Goal: Information Seeking & Learning: Learn about a topic

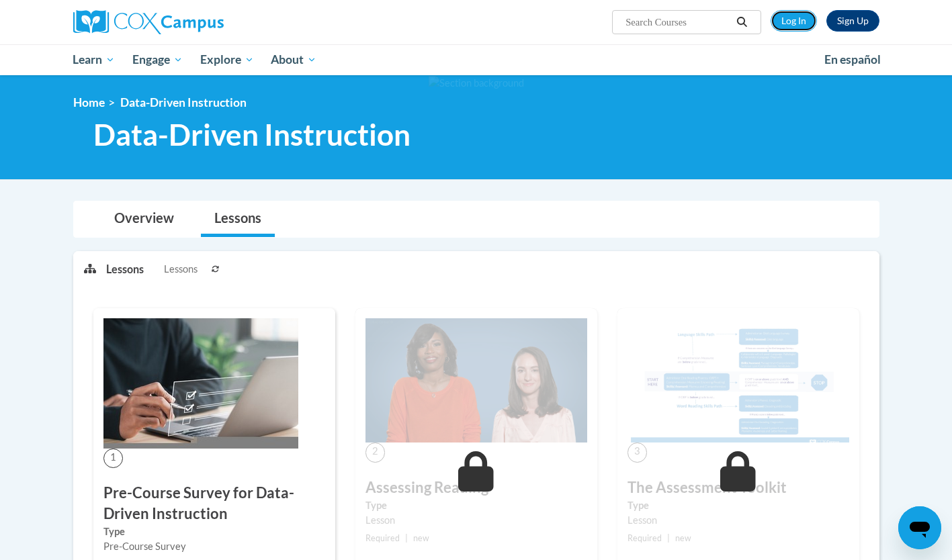
click at [796, 19] on link "Log In" at bounding box center [794, 20] width 46 height 21
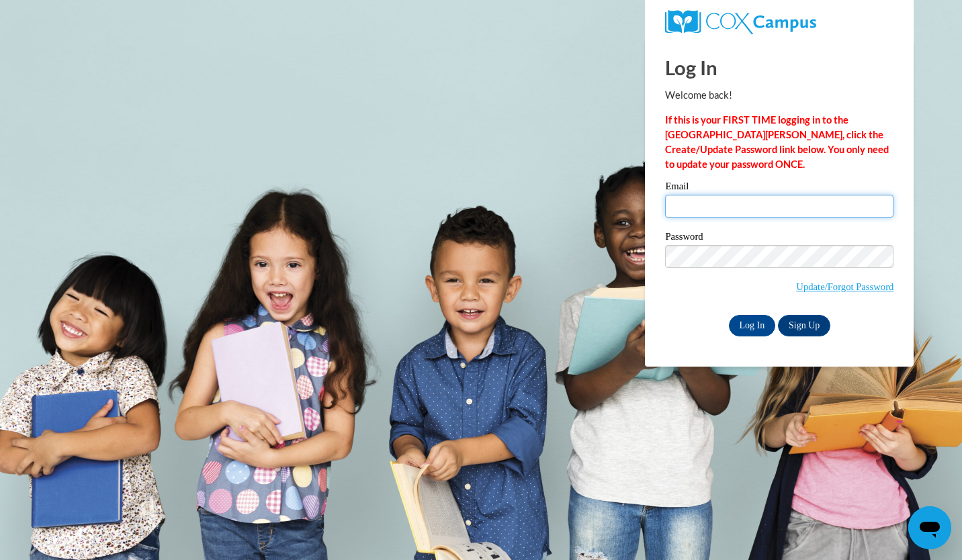
type input "[EMAIL_ADDRESS][DOMAIN_NAME]"
click at [738, 330] on input "Log In" at bounding box center [752, 325] width 47 height 21
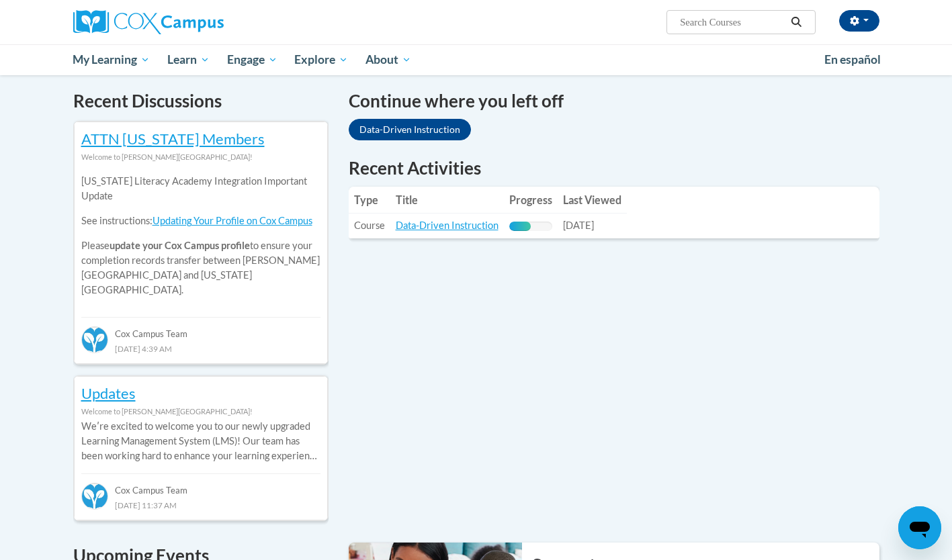
scroll to position [396, 0]
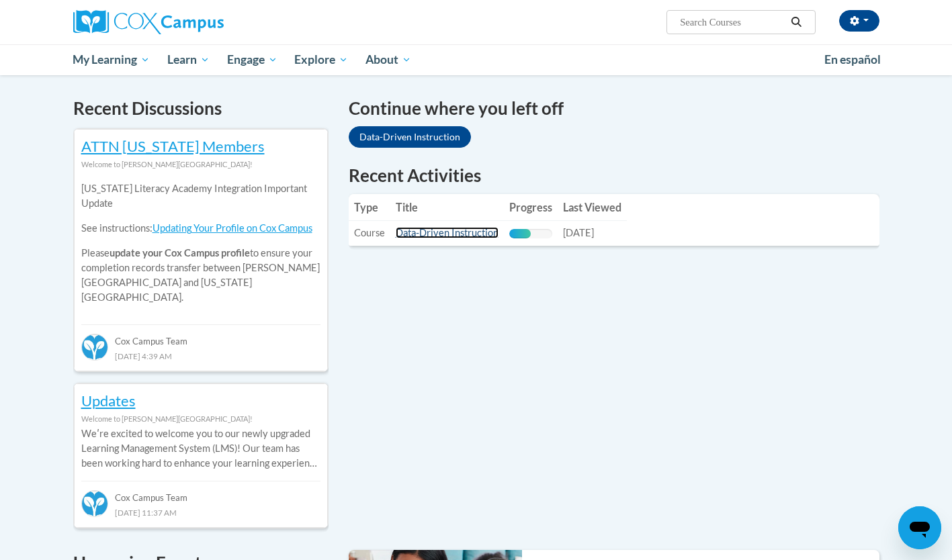
click at [458, 238] on link "Data-Driven Instruction" at bounding box center [447, 232] width 103 height 11
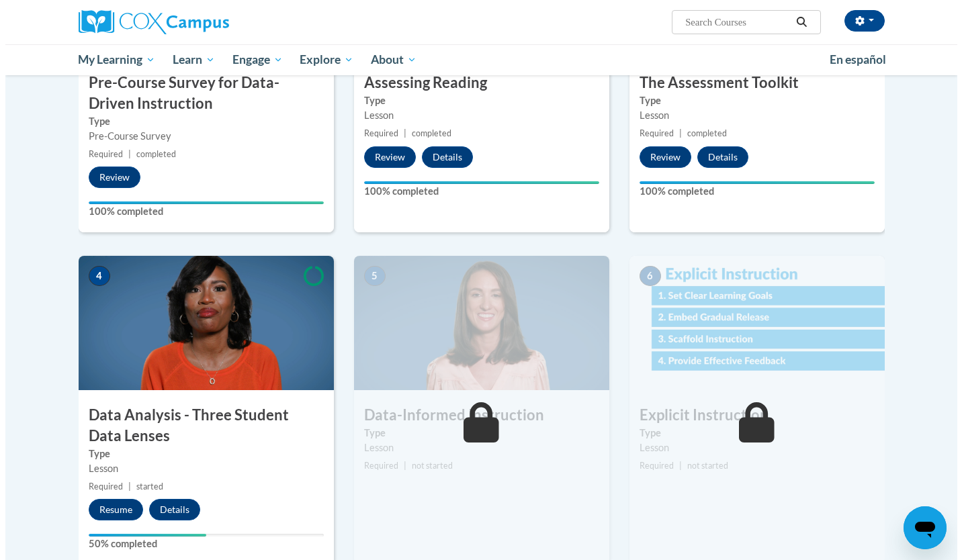
scroll to position [484, 0]
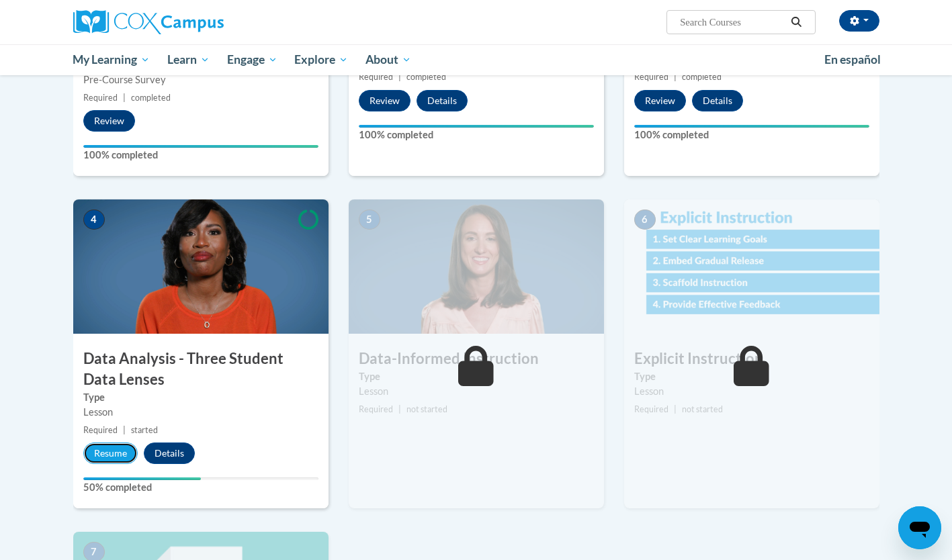
click at [101, 460] on button "Resume" at bounding box center [110, 453] width 54 height 21
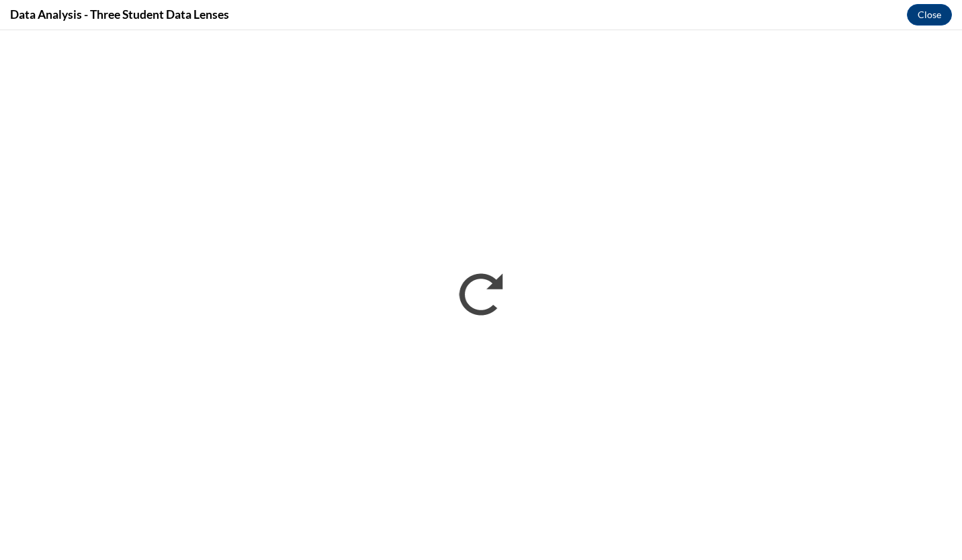
scroll to position [0, 0]
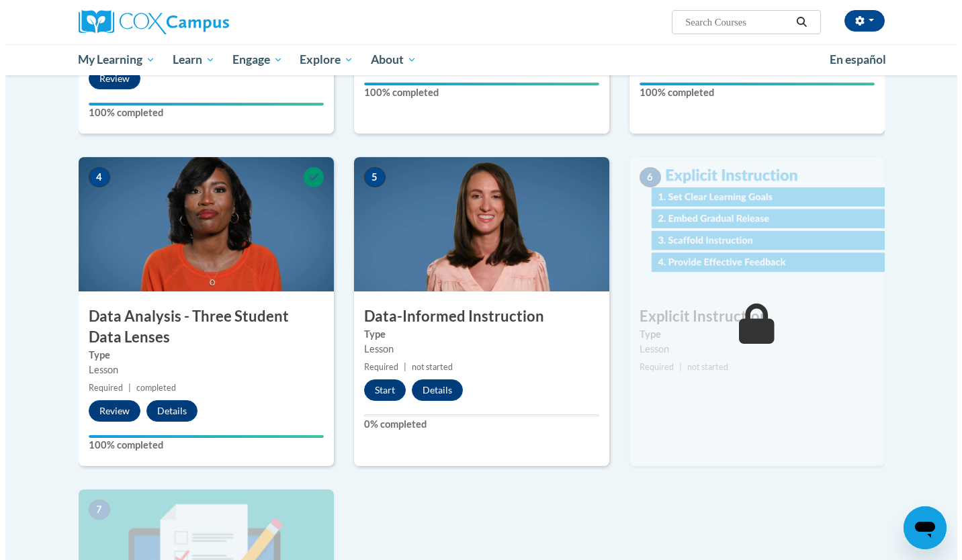
scroll to position [527, 0]
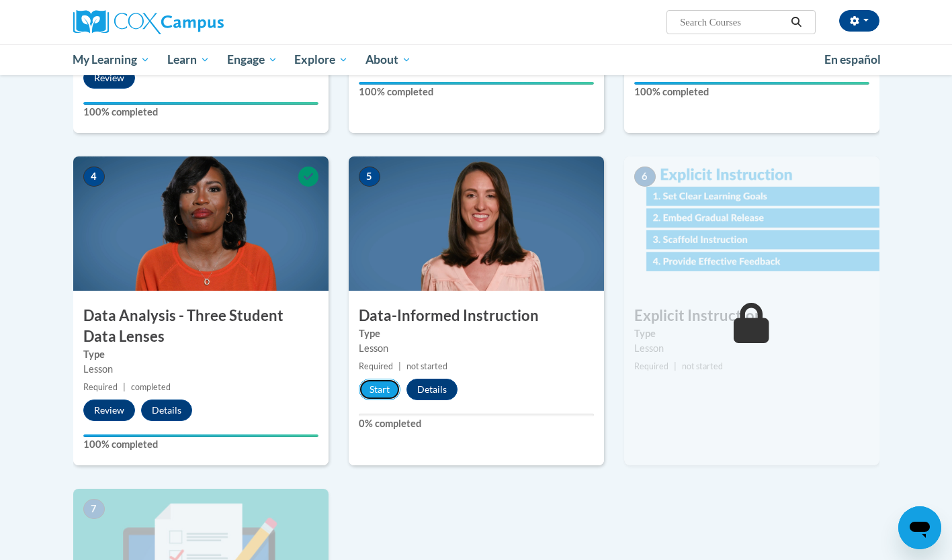
click at [374, 398] on button "Start" at bounding box center [380, 389] width 42 height 21
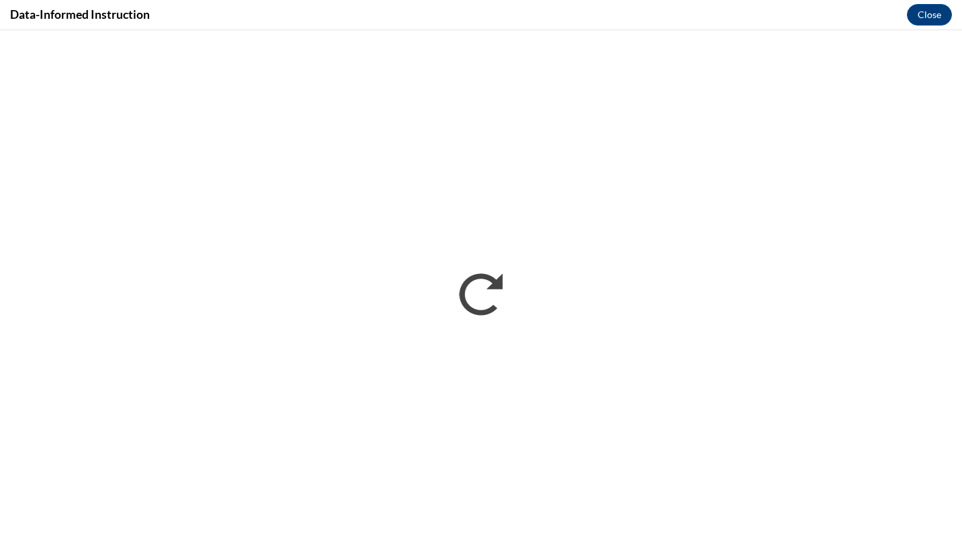
scroll to position [0, 0]
